Goal: Task Accomplishment & Management: Complete application form

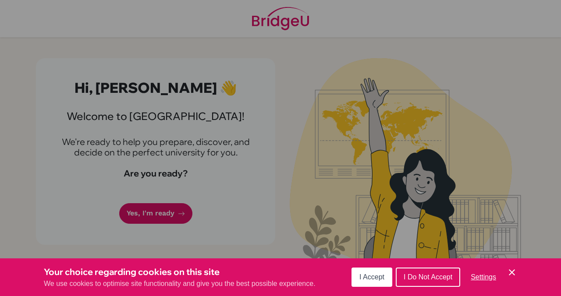
click at [169, 214] on body "Hi, Yun-Hsuan 👋 Welcome to BridgeU! We're ready to help you prepare, discover, …" at bounding box center [280, 148] width 561 height 296
click at [370, 279] on span "I Accept" at bounding box center [371, 276] width 25 height 7
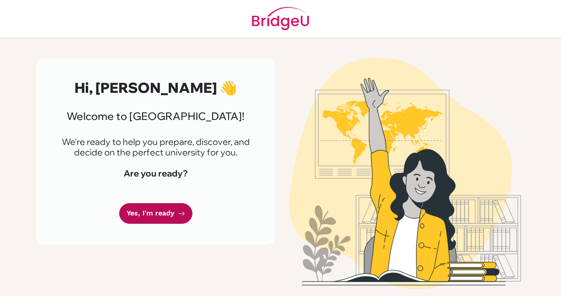
click at [173, 214] on link "Yes, I'm ready" at bounding box center [155, 213] width 73 height 21
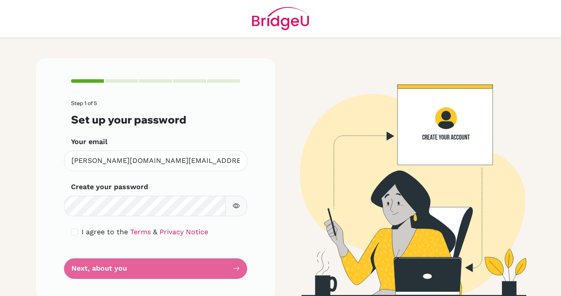
click at [237, 204] on icon "button" at bounding box center [236, 205] width 7 height 7
click at [78, 233] on div "I agree to the Terms & Privacy Notice" at bounding box center [155, 232] width 169 height 11
click at [75, 233] on input "checkbox" at bounding box center [74, 232] width 7 height 7
checkbox input "true"
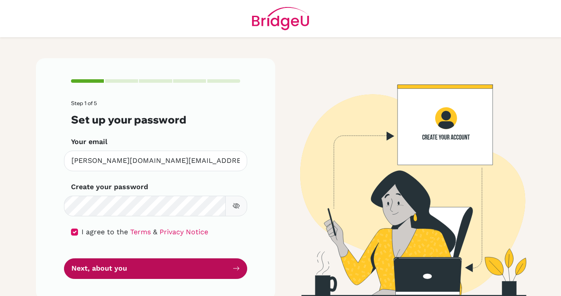
click at [149, 269] on button "Next, about you" at bounding box center [155, 268] width 183 height 21
